Goal: Task Accomplishment & Management: Use online tool/utility

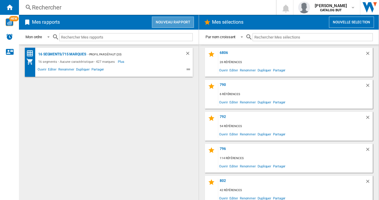
click at [169, 17] on button "Nouveau rapport" at bounding box center [173, 22] width 42 height 11
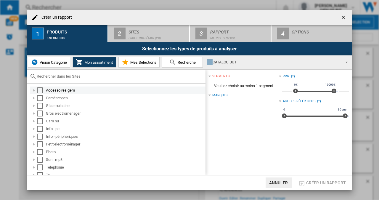
click at [41, 90] on div "Select" at bounding box center [40, 90] width 6 height 6
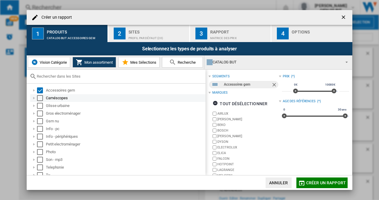
click at [43, 100] on div "Select" at bounding box center [40, 98] width 6 height 6
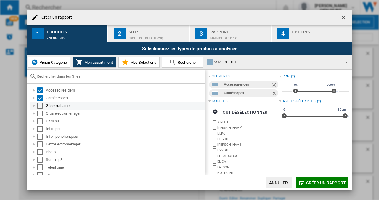
click at [41, 106] on div "Select" at bounding box center [40, 106] width 6 height 6
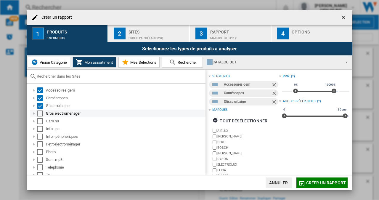
click at [40, 111] on div "Select" at bounding box center [40, 113] width 6 height 6
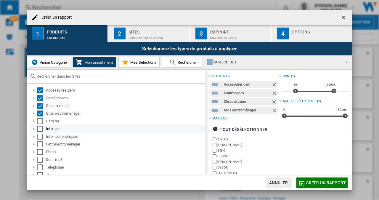
click at [39, 125] on div "Info - pc" at bounding box center [117, 129] width 175 height 8
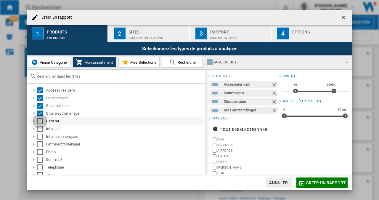
click at [39, 121] on div "Select" at bounding box center [40, 121] width 6 height 6
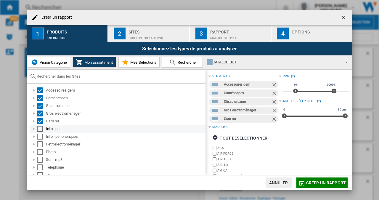
click at [41, 129] on div "Select" at bounding box center [40, 129] width 6 height 6
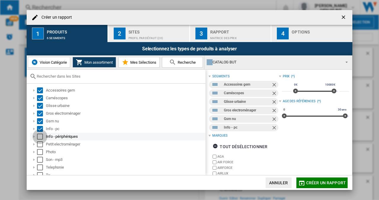
click at [42, 139] on div "Select" at bounding box center [40, 136] width 6 height 6
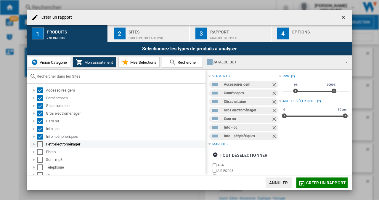
click at [42, 146] on div "Select" at bounding box center [40, 144] width 6 height 6
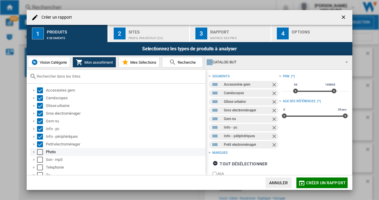
click at [41, 155] on div "Photo" at bounding box center [117, 152] width 175 height 8
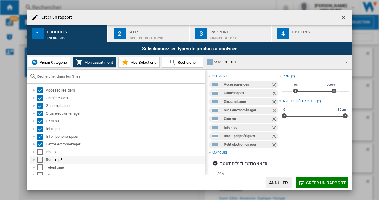
click at [40, 162] on div "Select" at bounding box center [40, 160] width 6 height 6
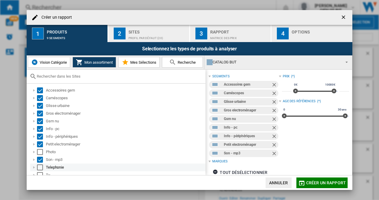
click at [39, 166] on div "Select" at bounding box center [40, 167] width 6 height 6
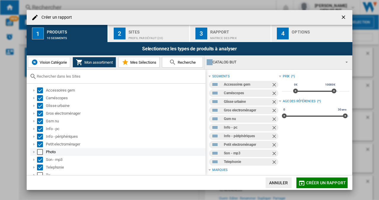
click at [38, 148] on div "Photo" at bounding box center [117, 152] width 175 height 8
click at [41, 152] on div "Select" at bounding box center [40, 152] width 6 height 6
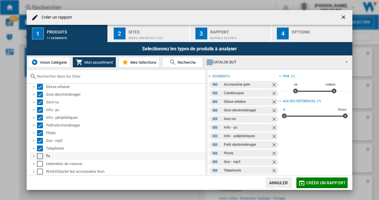
click at [42, 157] on div "Select" at bounding box center [40, 156] width 6 height 6
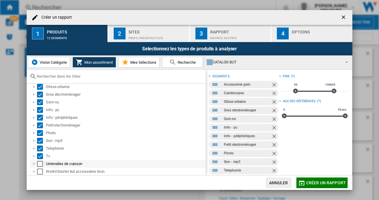
click at [41, 163] on div "Select" at bounding box center [40, 164] width 6 height 6
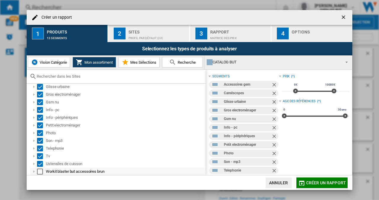
click at [42, 170] on div "Select" at bounding box center [40, 171] width 6 height 6
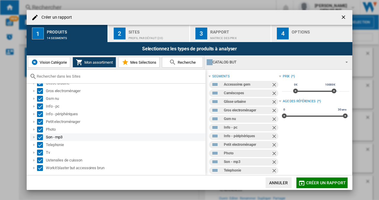
scroll to position [0, 0]
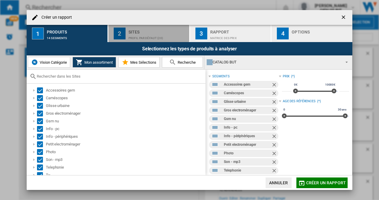
click at [143, 36] on div "Profil par défaut (20)" at bounding box center [157, 36] width 58 height 6
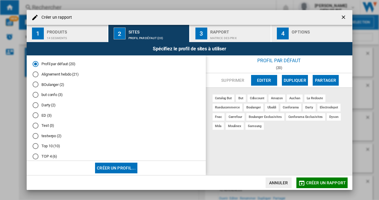
click at [72, 73] on md-radio-button "Alignement hebdo (21)" at bounding box center [116, 74] width 167 height 6
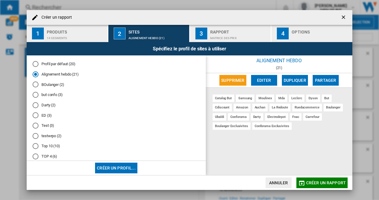
click at [218, 28] on div "Rapport" at bounding box center [239, 30] width 58 height 6
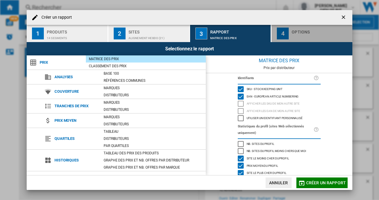
click at [281, 28] on div "4" at bounding box center [283, 34] width 12 height 12
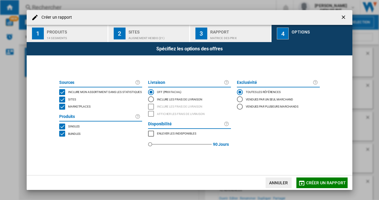
click at [71, 106] on span "Marketplaces" at bounding box center [79, 106] width 22 height 4
click at [314, 181] on span "Créer un rapport" at bounding box center [326, 182] width 40 height 5
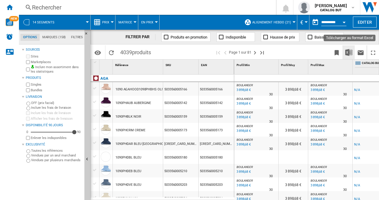
click at [350, 53] on img "Télécharger au format Excel" at bounding box center [348, 52] width 7 height 7
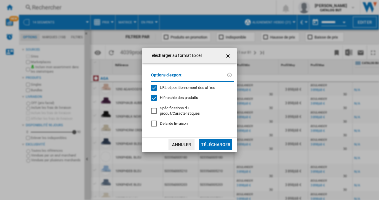
click at [169, 90] on span "URL et positionnement des offres" at bounding box center [187, 87] width 55 height 4
click at [214, 142] on button "Télécharger" at bounding box center [215, 144] width 33 height 11
